Goal: Information Seeking & Learning: Learn about a topic

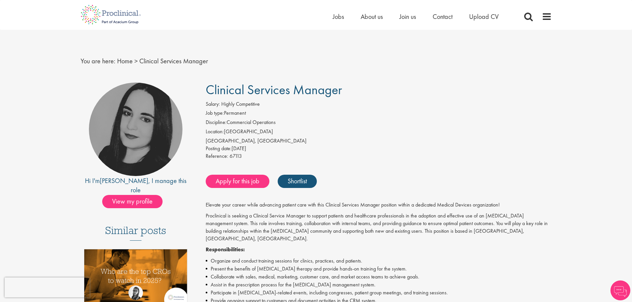
drag, startPoint x: 207, startPoint y: 91, endPoint x: 359, endPoint y: 90, distance: 151.9
click at [359, 90] on h1 "Clinical Services Manager" at bounding box center [379, 90] width 346 height 15
